Goal: Task Accomplishment & Management: Contribute content

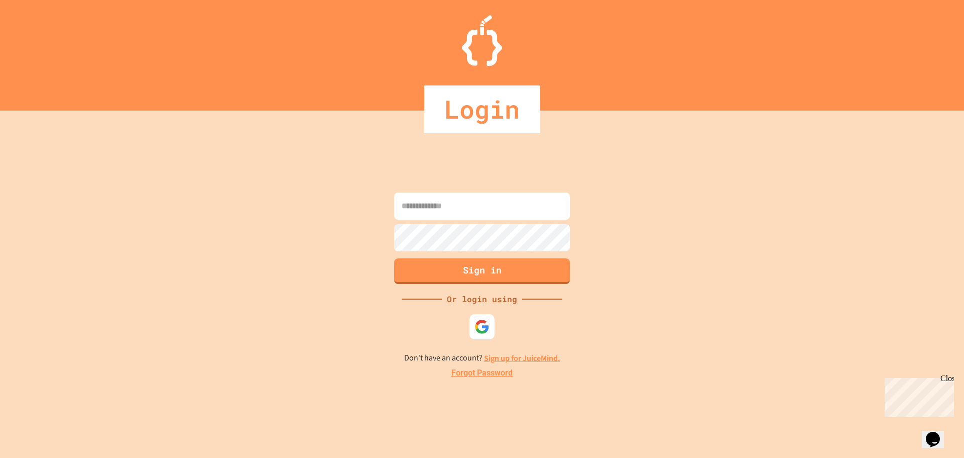
drag, startPoint x: 453, startPoint y: 206, endPoint x: 456, endPoint y: 219, distance: 12.9
click at [456, 206] on input at bounding box center [482, 205] width 176 height 27
type input "**********"
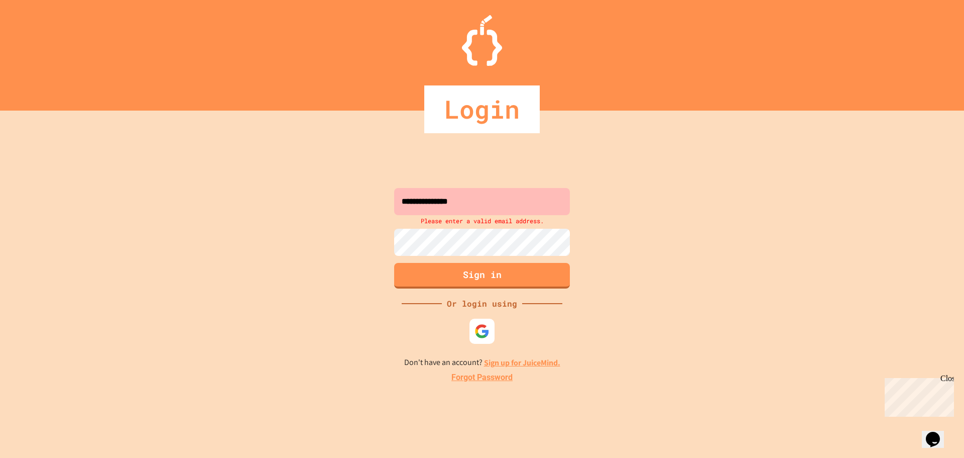
click at [457, 331] on div "**********" at bounding box center [482, 284] width 964 height 347
click at [501, 325] on div "**********" at bounding box center [482, 284] width 964 height 347
click at [489, 333] on img at bounding box center [482, 331] width 17 height 17
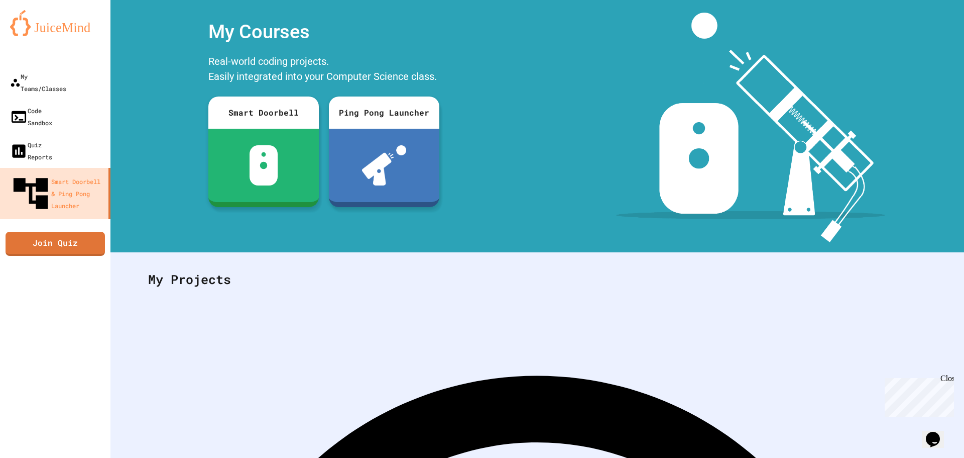
scroll to position [46, 0]
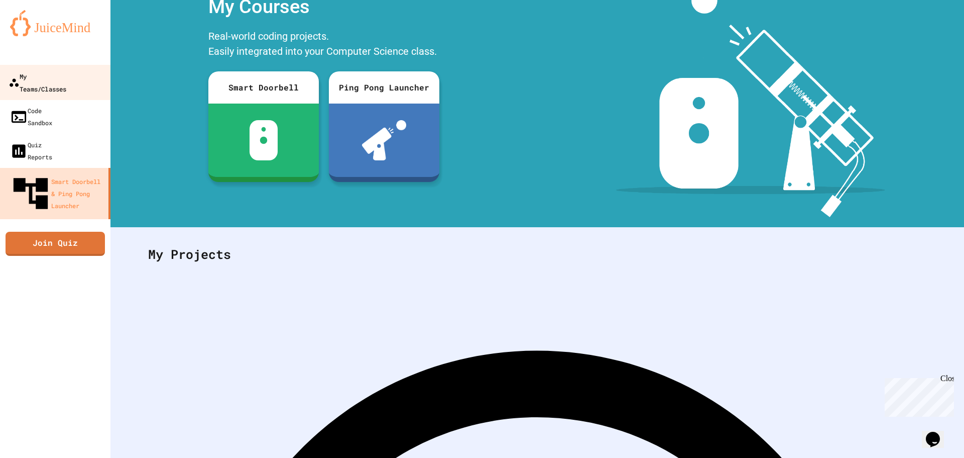
click at [56, 78] on div "My Teams/Classes" at bounding box center [38, 82] width 58 height 25
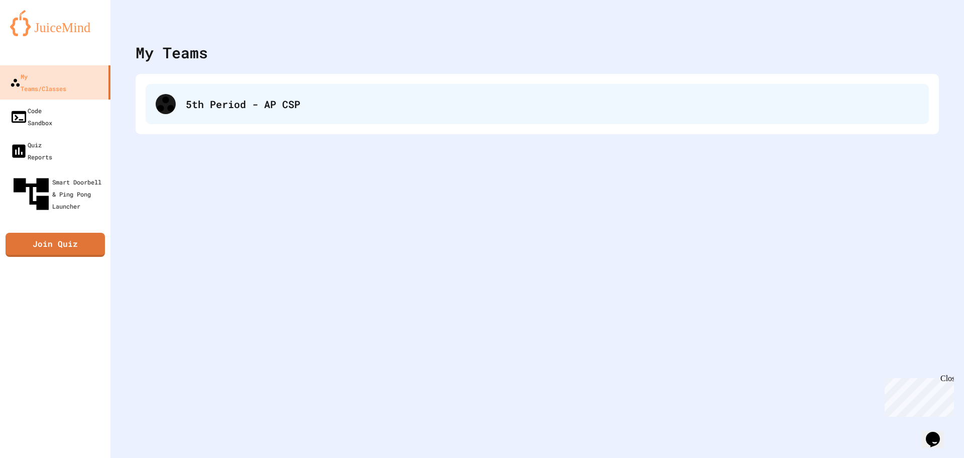
click at [257, 106] on div "5th Period - AP CSP" at bounding box center [552, 103] width 733 height 15
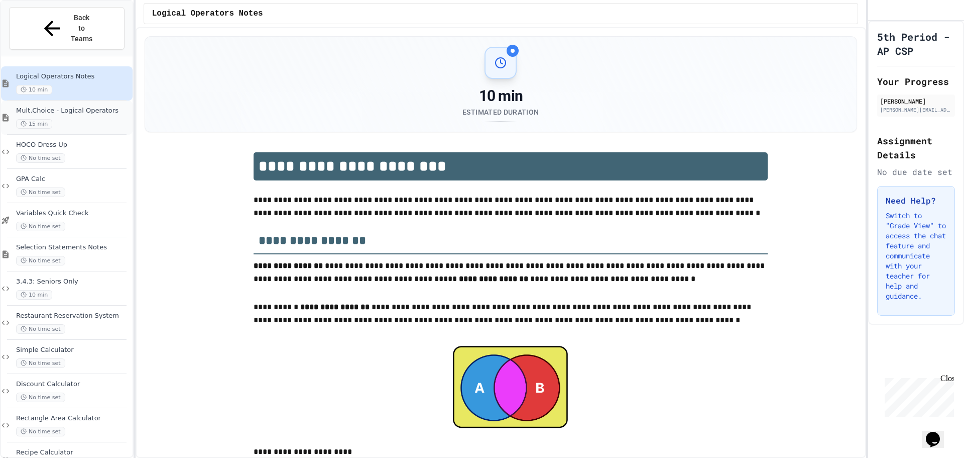
click at [104, 119] on div "15 min" at bounding box center [73, 124] width 115 height 10
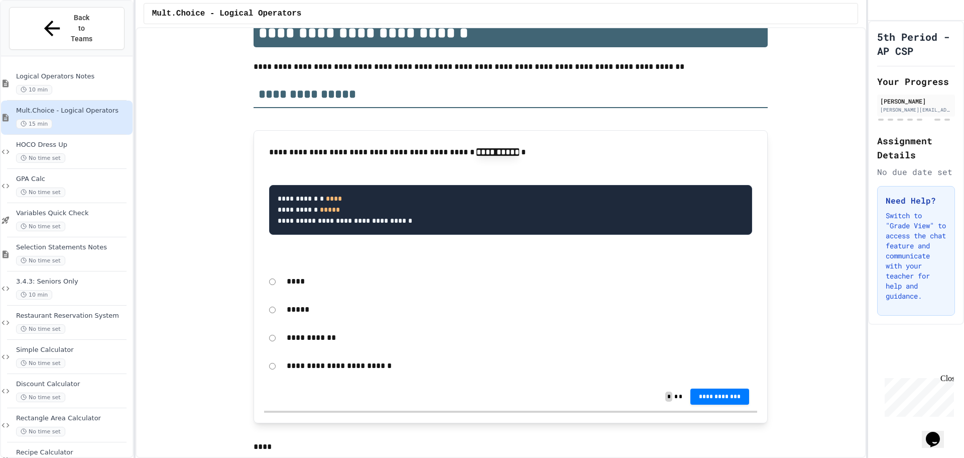
scroll to position [151, 0]
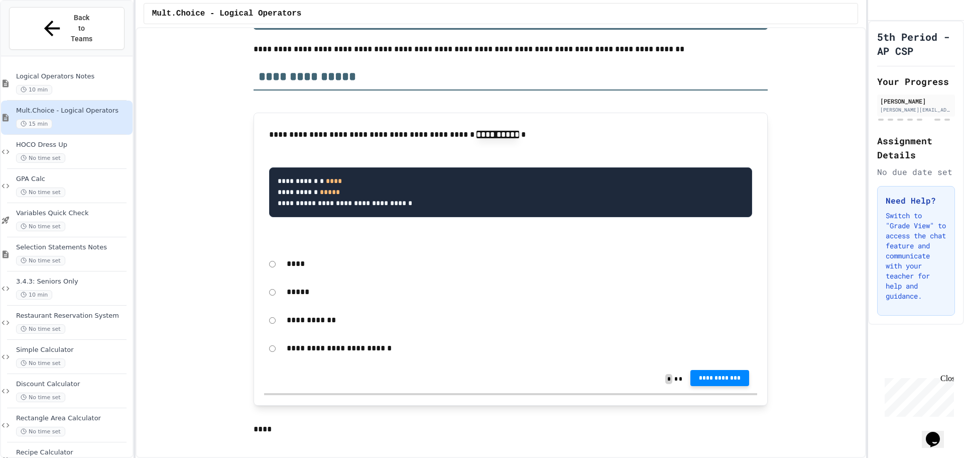
click at [725, 382] on span "**********" at bounding box center [720, 378] width 43 height 8
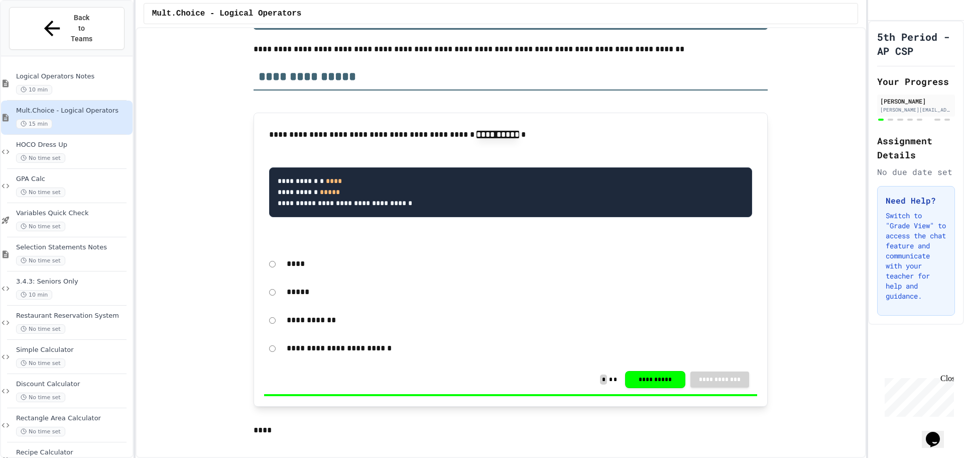
drag, startPoint x: 898, startPoint y: 165, endPoint x: 888, endPoint y: 170, distance: 11.0
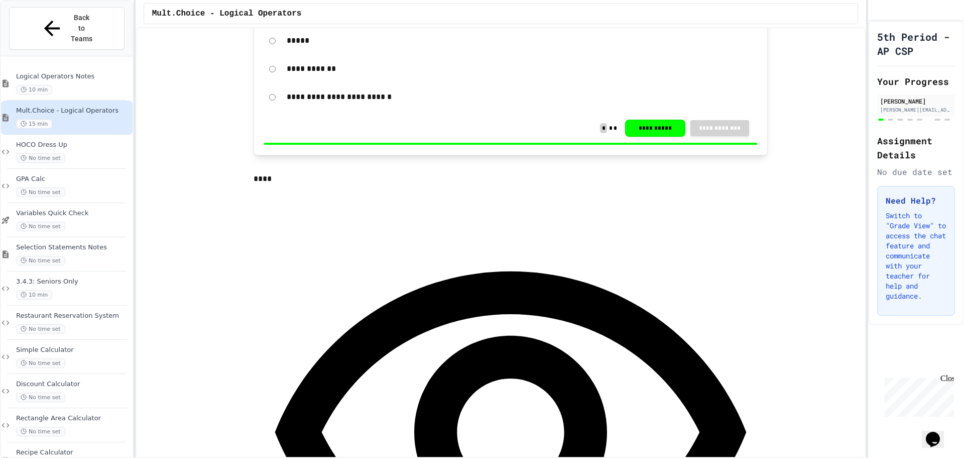
scroll to position [452, 0]
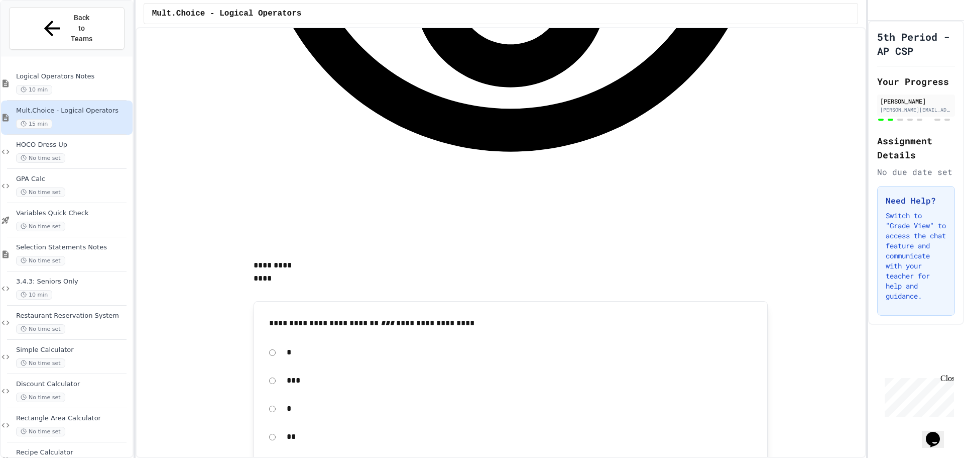
scroll to position [854, 0]
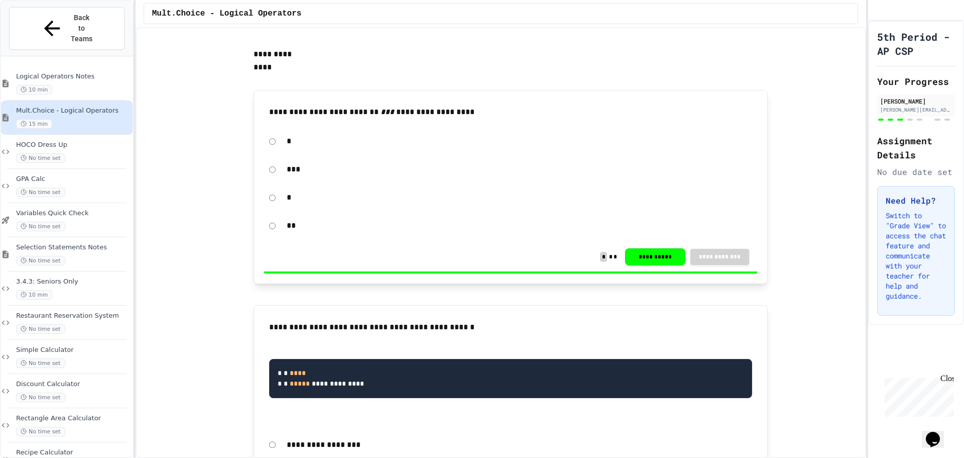
scroll to position [1055, 0]
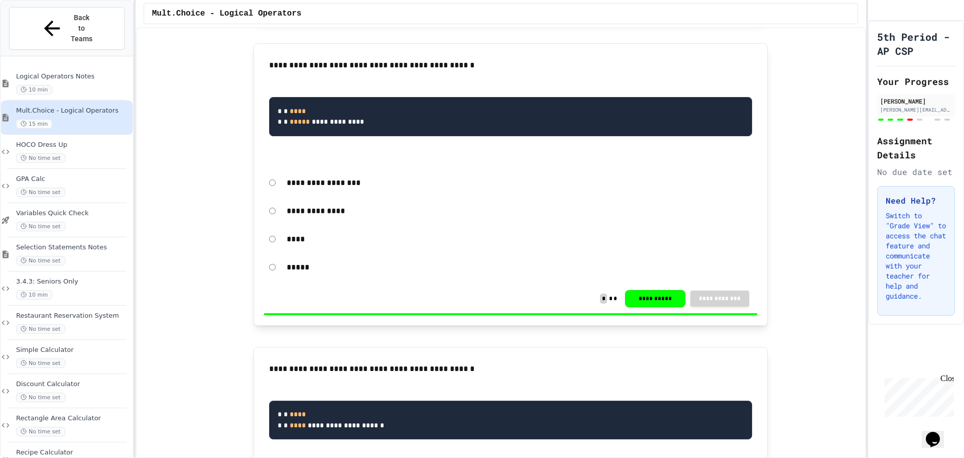
scroll to position [1356, 0]
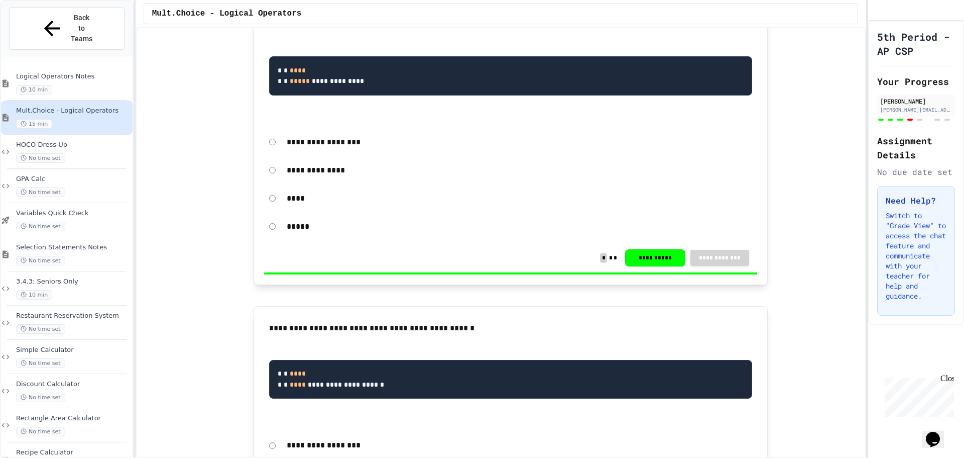
drag, startPoint x: 306, startPoint y: 161, endPoint x: 313, endPoint y: 160, distance: 7.6
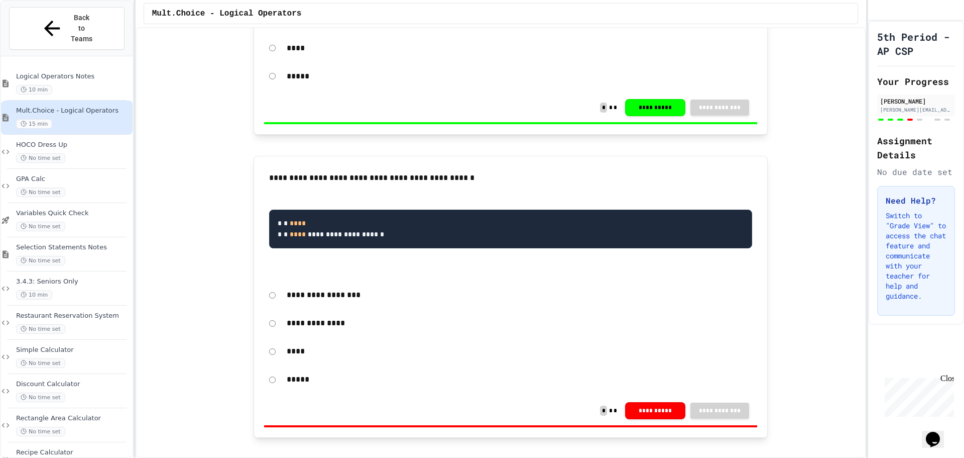
scroll to position [1507, 0]
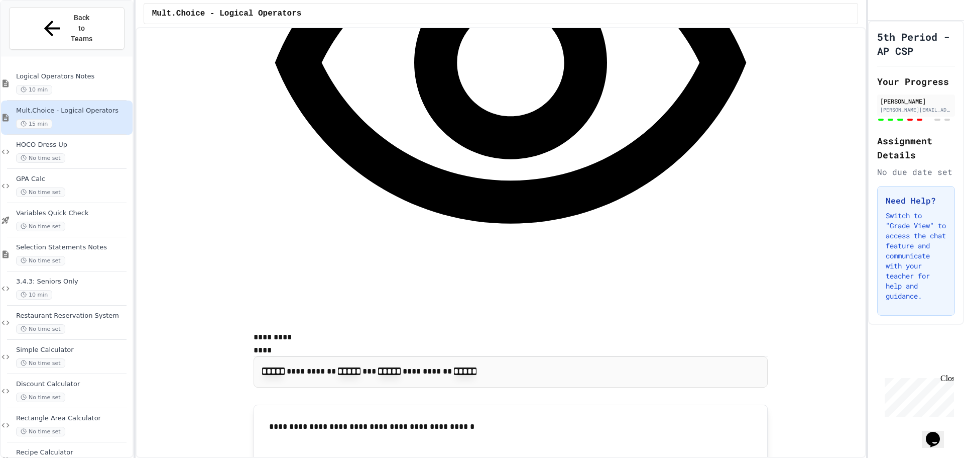
scroll to position [2160, 0]
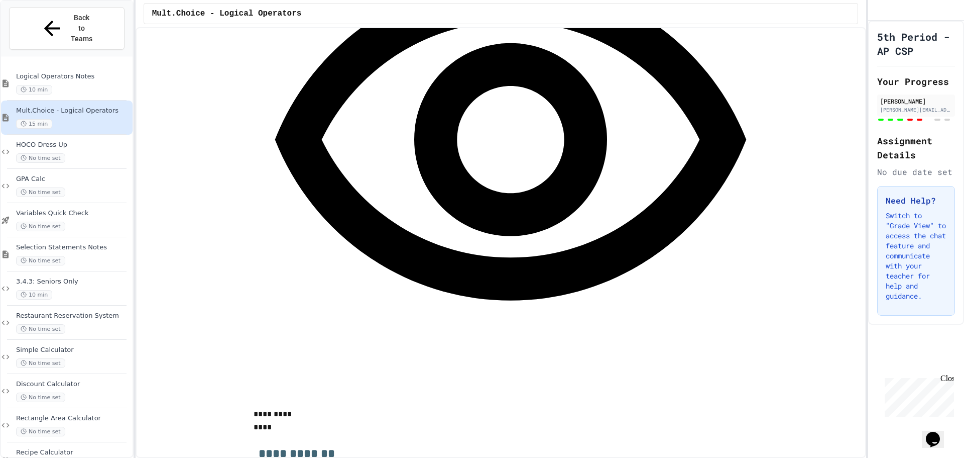
scroll to position [3064, 0]
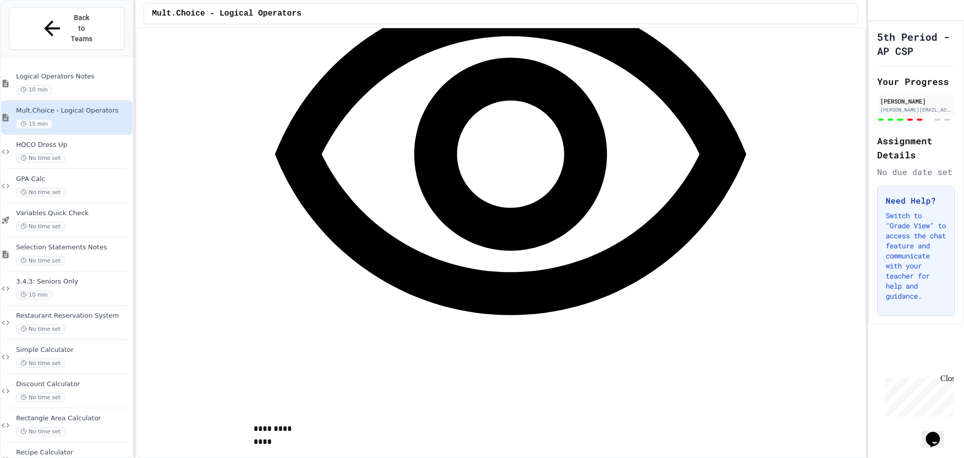
scroll to position [3014, 0]
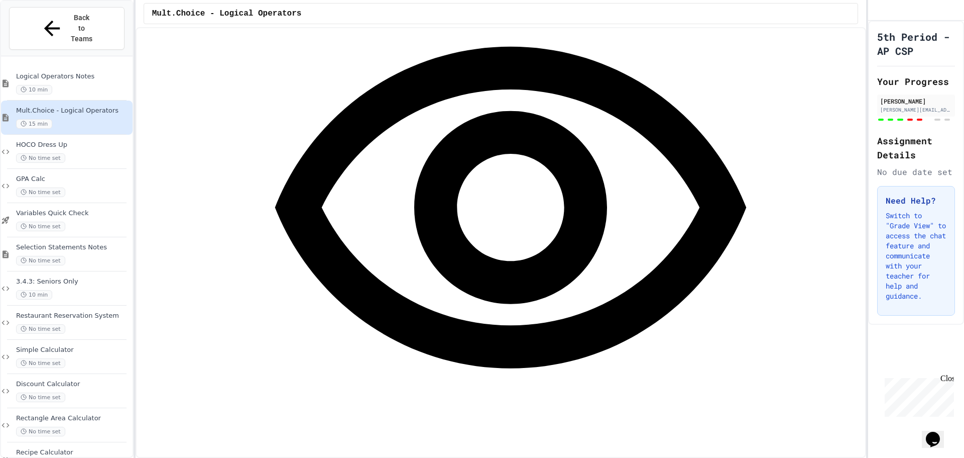
scroll to position [2914, 0]
